Goal: Information Seeking & Learning: Check status

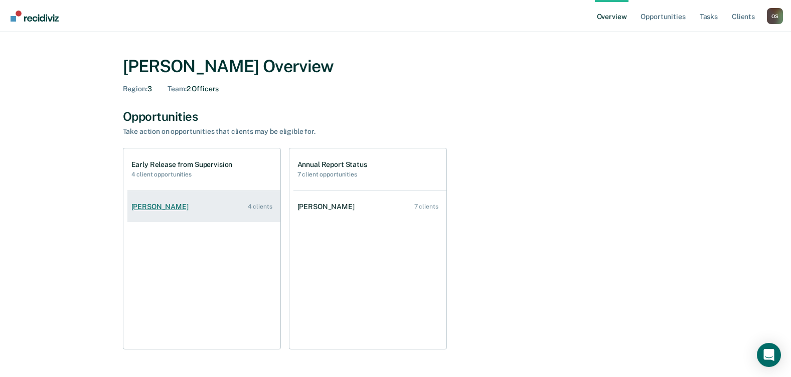
click at [260, 207] on div "4 clients" at bounding box center [260, 206] width 25 height 7
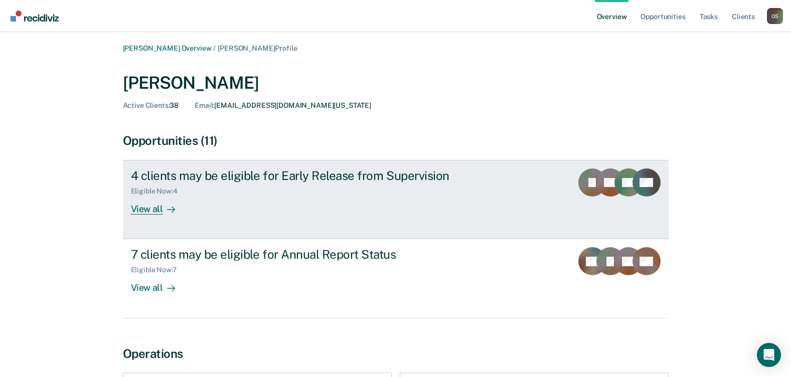
click at [146, 205] on div "View all" at bounding box center [159, 206] width 56 height 20
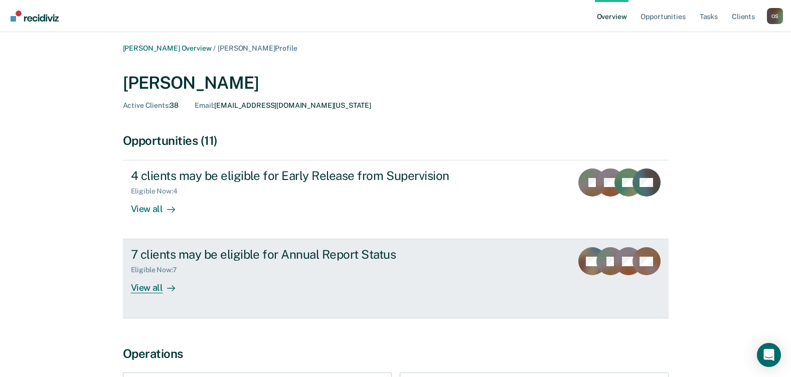
click at [192, 255] on div "7 clients may be eligible for Annual Report Status" at bounding box center [307, 254] width 352 height 15
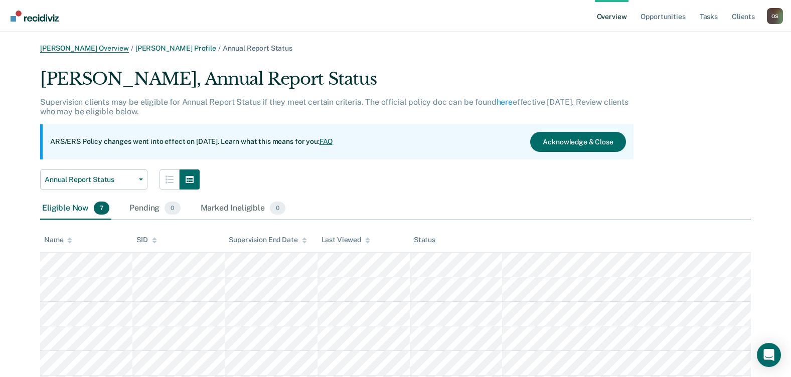
click at [52, 51] on link "[PERSON_NAME] Overview" at bounding box center [84, 48] width 89 height 9
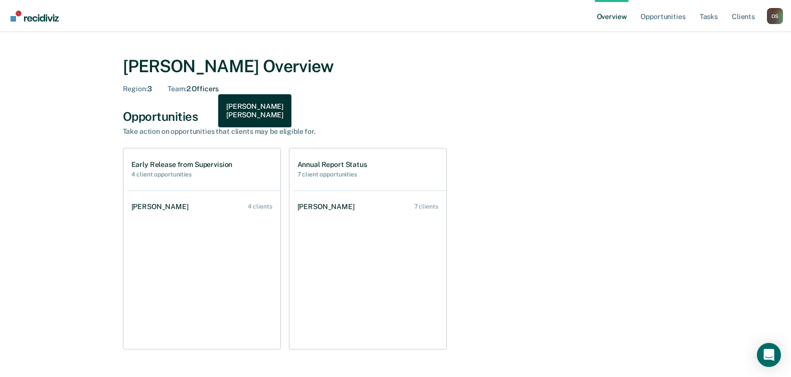
click at [211, 87] on div "Team : 2 Officers" at bounding box center [193, 89] width 51 height 9
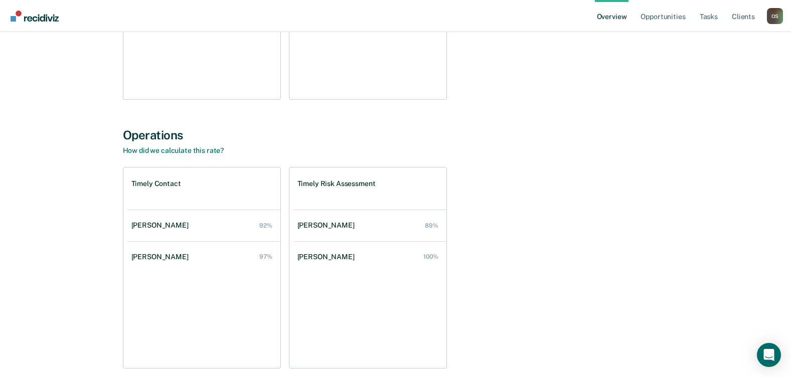
scroll to position [251, 0]
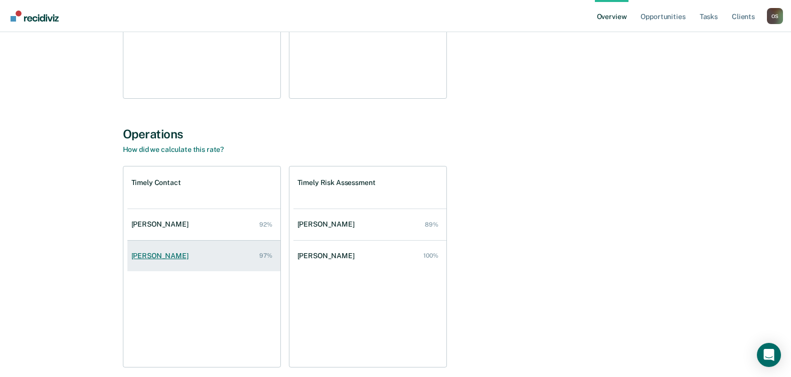
click at [182, 261] on link "[PERSON_NAME] 97%" at bounding box center [203, 256] width 153 height 29
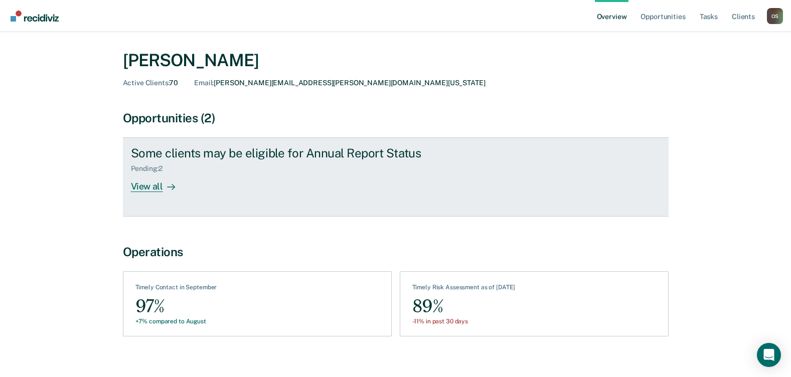
scroll to position [34, 0]
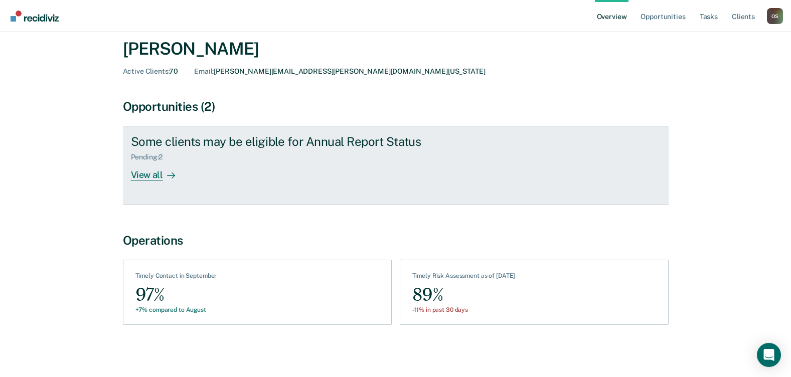
click at [138, 172] on div "View all" at bounding box center [159, 171] width 56 height 20
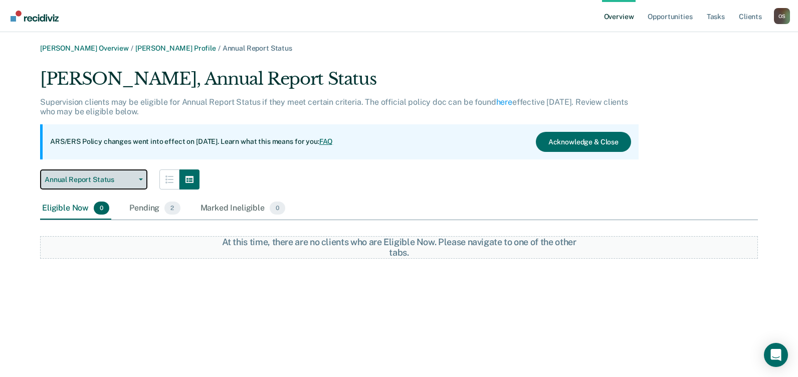
click at [140, 179] on icon "button" at bounding box center [141, 180] width 4 height 2
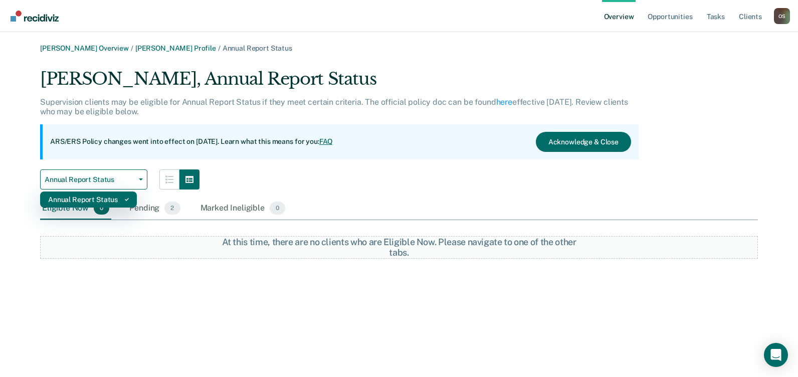
click at [107, 198] on div "Annual Report Status" at bounding box center [88, 200] width 81 height 16
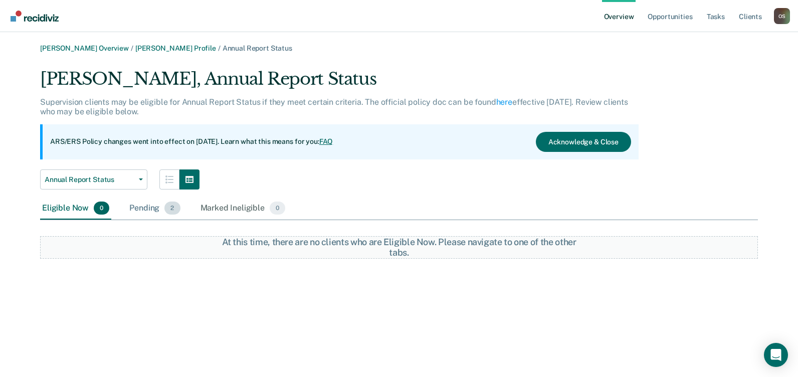
click at [153, 207] on div "Pending 2" at bounding box center [154, 209] width 55 height 22
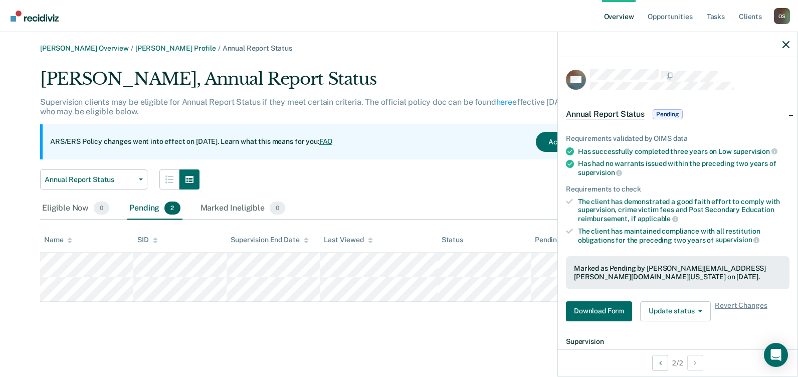
click at [491, 56] on div "[PERSON_NAME] Overview / [PERSON_NAME] Profile / Annual Report Status [PERSON_N…" at bounding box center [399, 173] width 774 height 258
click at [450, 53] on div "[PERSON_NAME] Overview / [PERSON_NAME] Profile / Annual Report Status [PERSON_N…" at bounding box center [399, 173] width 774 height 258
click at [668, 14] on link "Opportunities" at bounding box center [670, 16] width 49 height 32
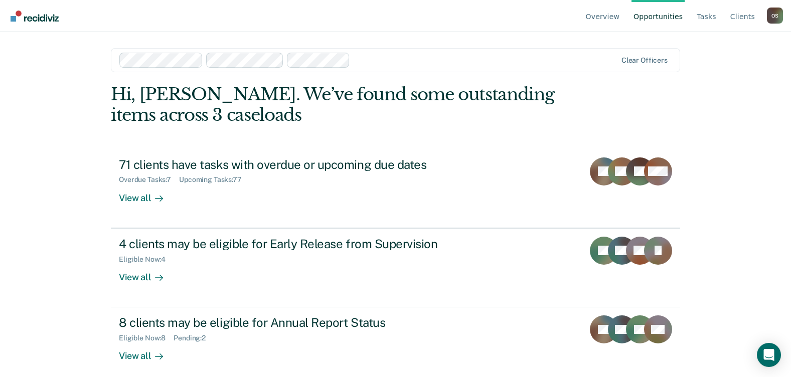
scroll to position [9, 0]
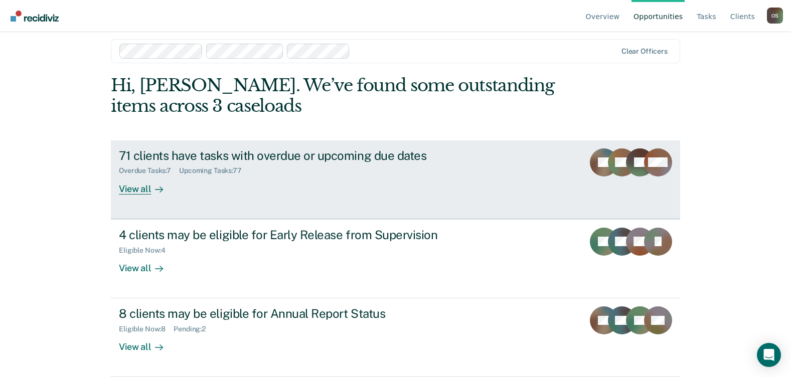
click at [139, 188] on div "View all" at bounding box center [147, 185] width 56 height 20
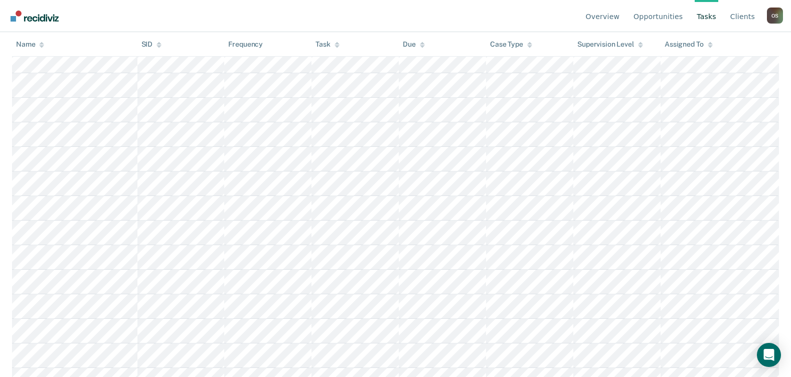
scroll to position [328, 0]
click at [656, 14] on link "Opportunities" at bounding box center [657, 16] width 53 height 32
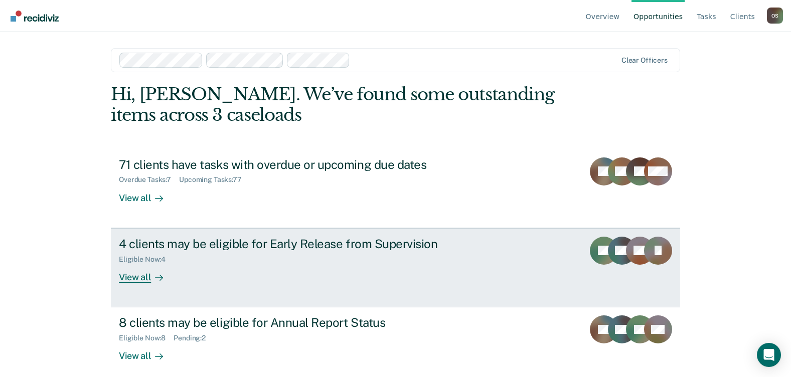
click at [136, 275] on div "View all" at bounding box center [147, 273] width 56 height 20
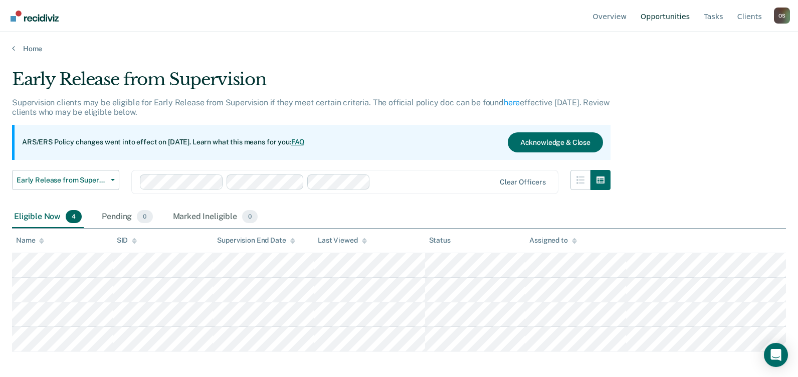
click at [673, 13] on link "Opportunities" at bounding box center [665, 16] width 53 height 32
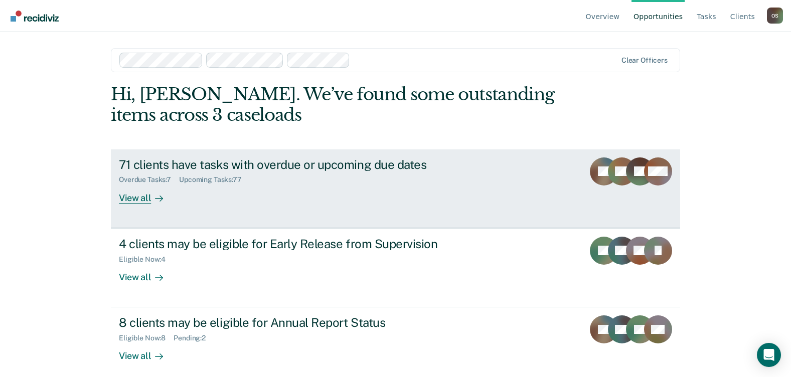
click at [131, 192] on div "View all" at bounding box center [147, 194] width 56 height 20
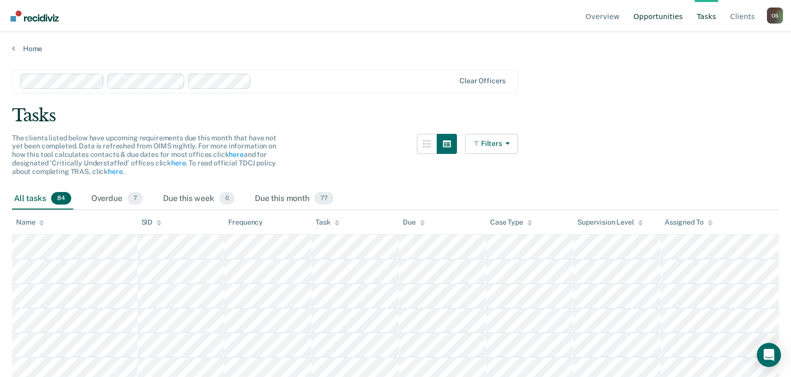
click at [657, 13] on link "Opportunities" at bounding box center [657, 16] width 53 height 32
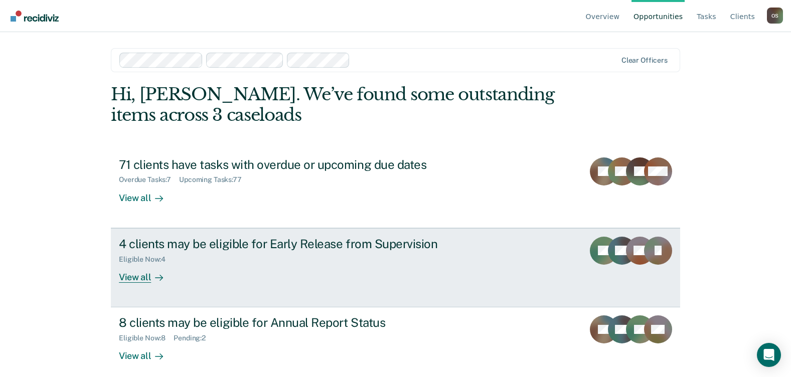
click at [178, 240] on div "4 clients may be eligible for Early Release from Supervision" at bounding box center [295, 244] width 352 height 15
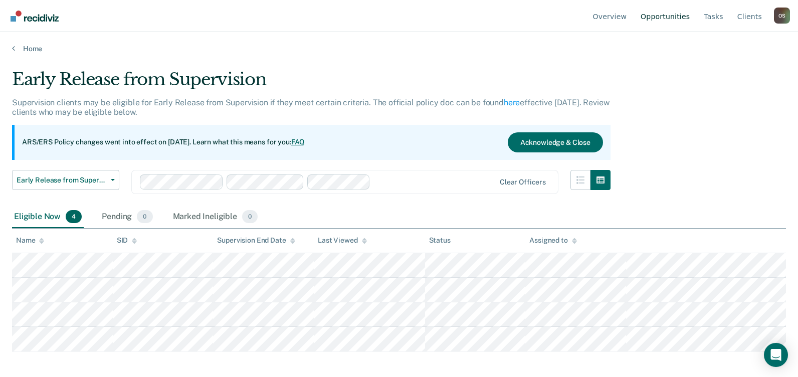
click at [671, 14] on link "Opportunities" at bounding box center [665, 16] width 53 height 32
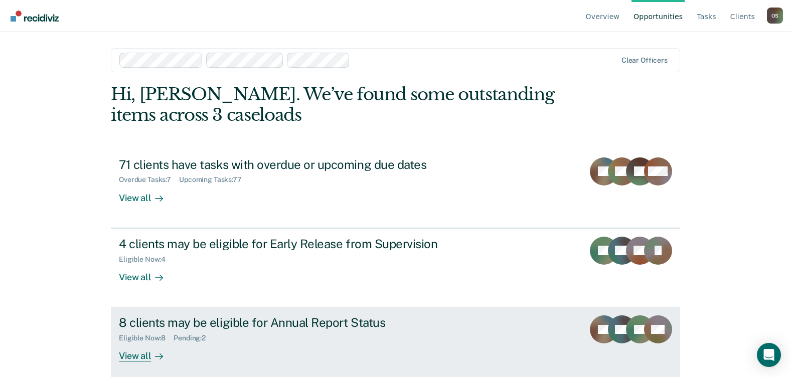
click at [129, 356] on div "View all" at bounding box center [147, 353] width 56 height 20
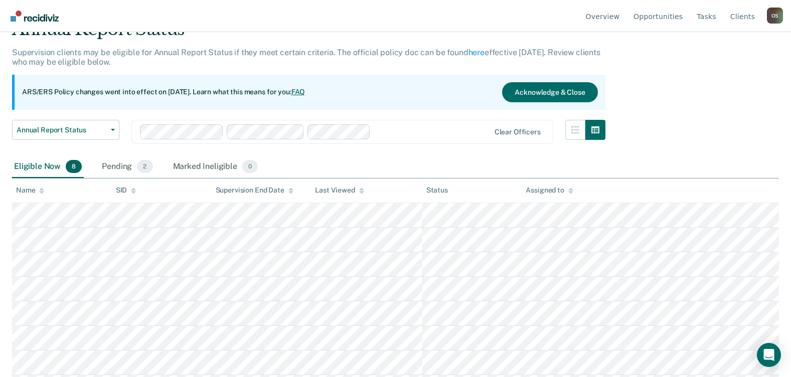
scroll to position [73, 0]
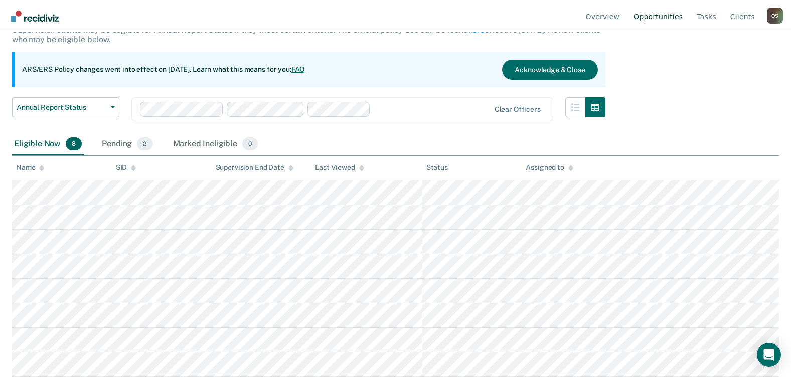
click at [665, 17] on link "Opportunities" at bounding box center [657, 16] width 53 height 32
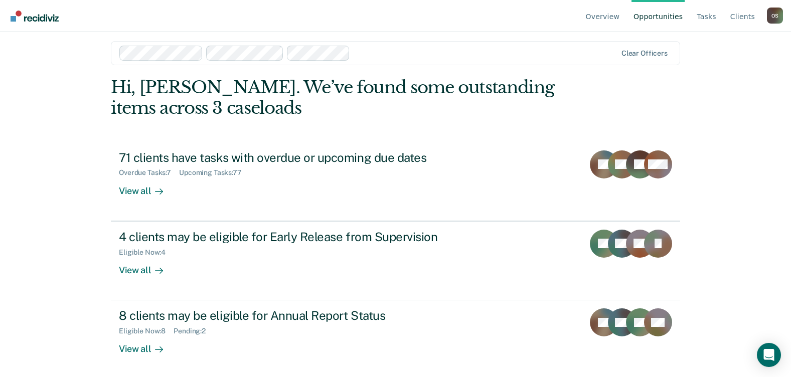
scroll to position [9, 0]
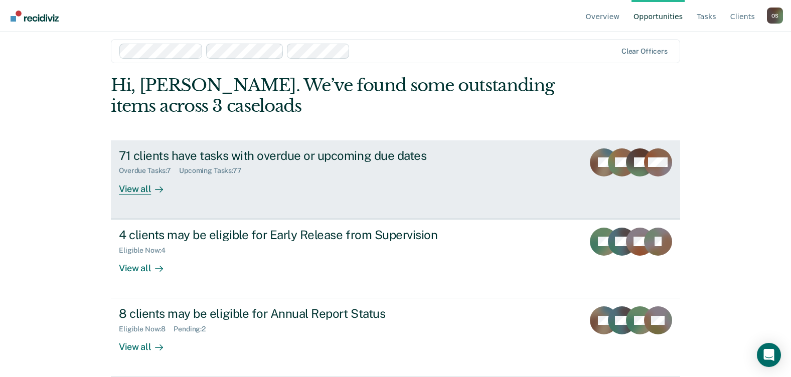
click at [134, 191] on div "View all" at bounding box center [147, 185] width 56 height 20
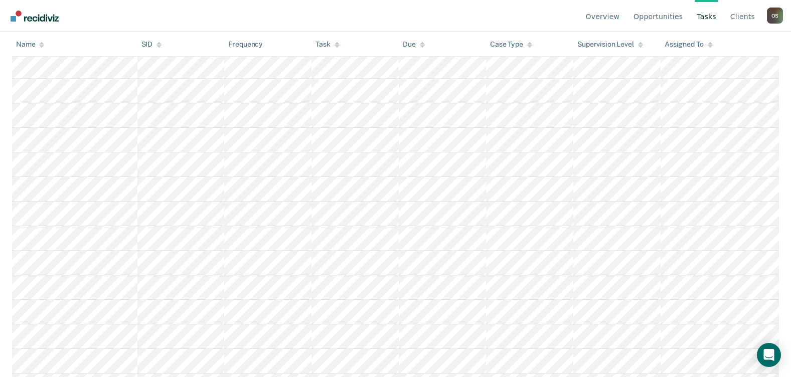
scroll to position [77, 0]
